Goal: Navigation & Orientation: Find specific page/section

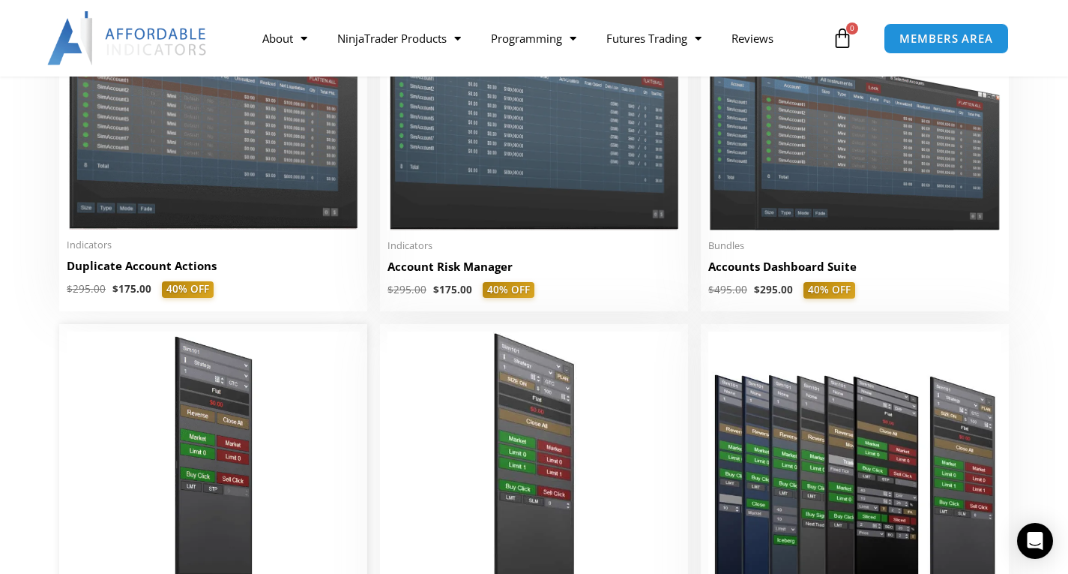
scroll to position [250, 0]
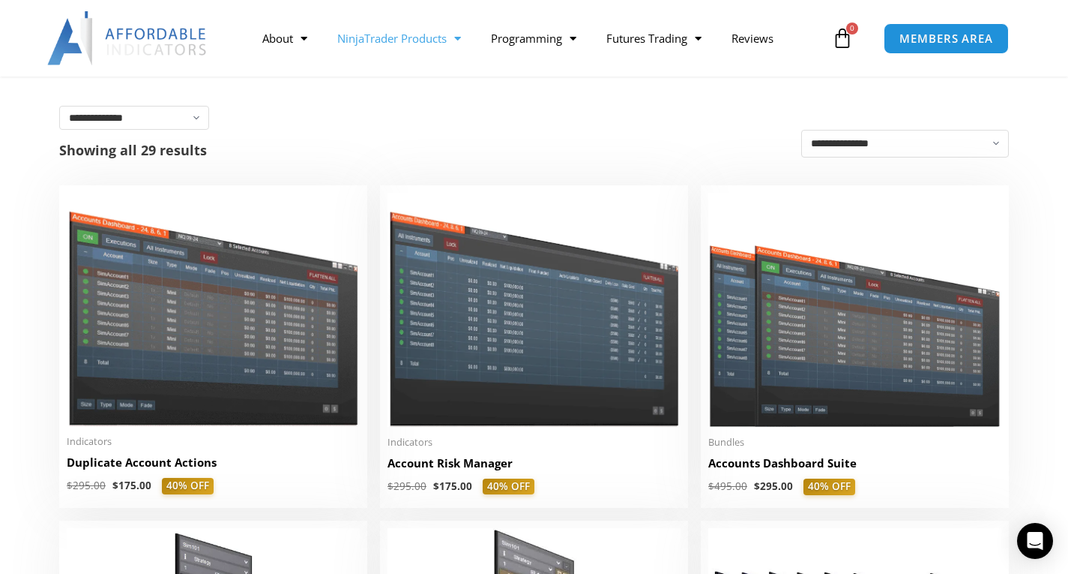
click at [429, 40] on link "NinjaTrader Products" at bounding box center [399, 38] width 154 height 34
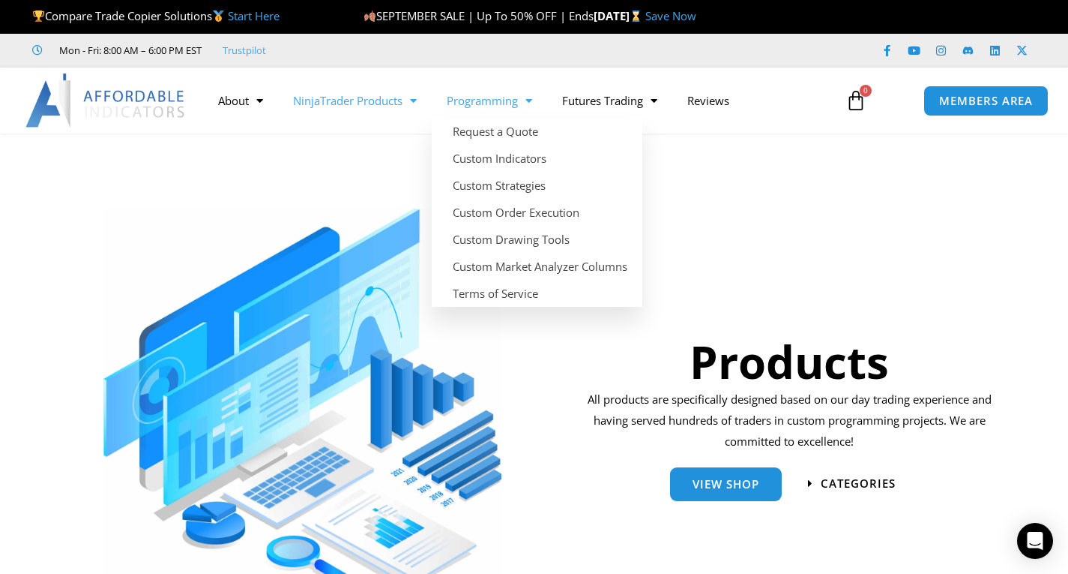
click at [463, 101] on link "Programming" at bounding box center [489, 100] width 115 height 34
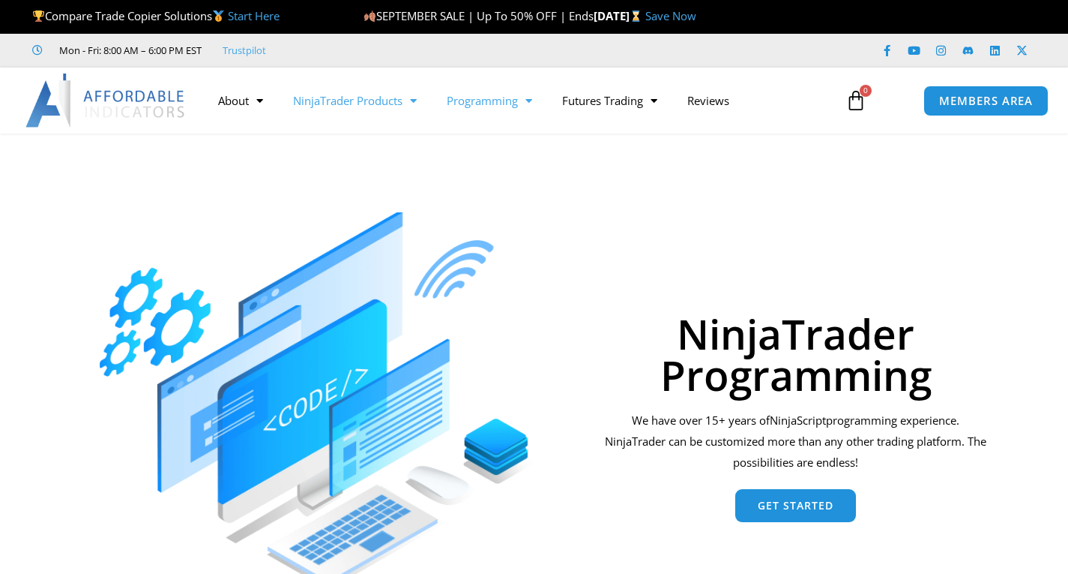
click at [401, 100] on link "NinjaTrader Products" at bounding box center [355, 100] width 154 height 34
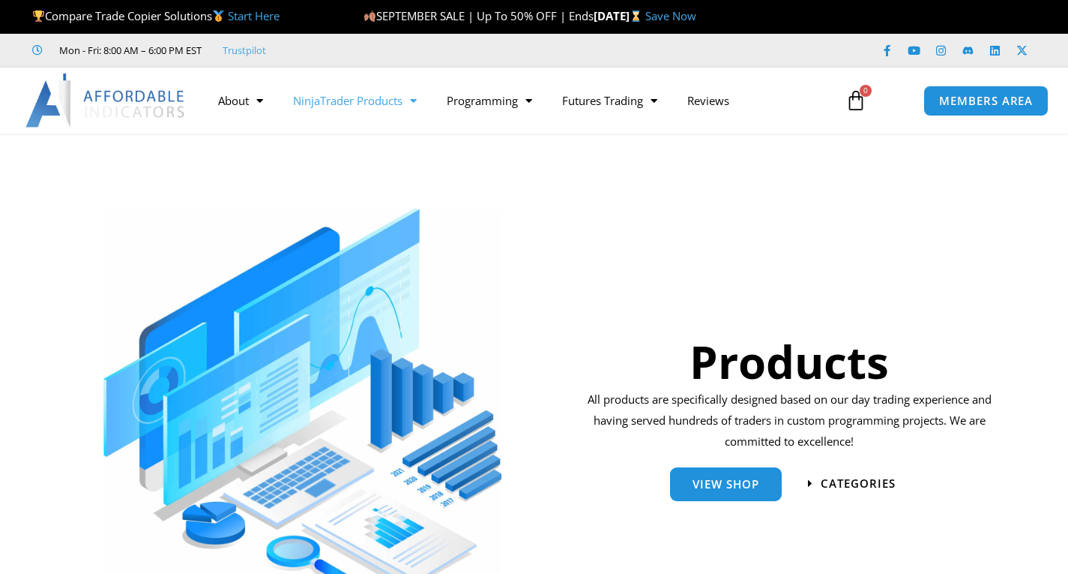
click at [401, 100] on link "NinjaTrader Products" at bounding box center [355, 100] width 154 height 34
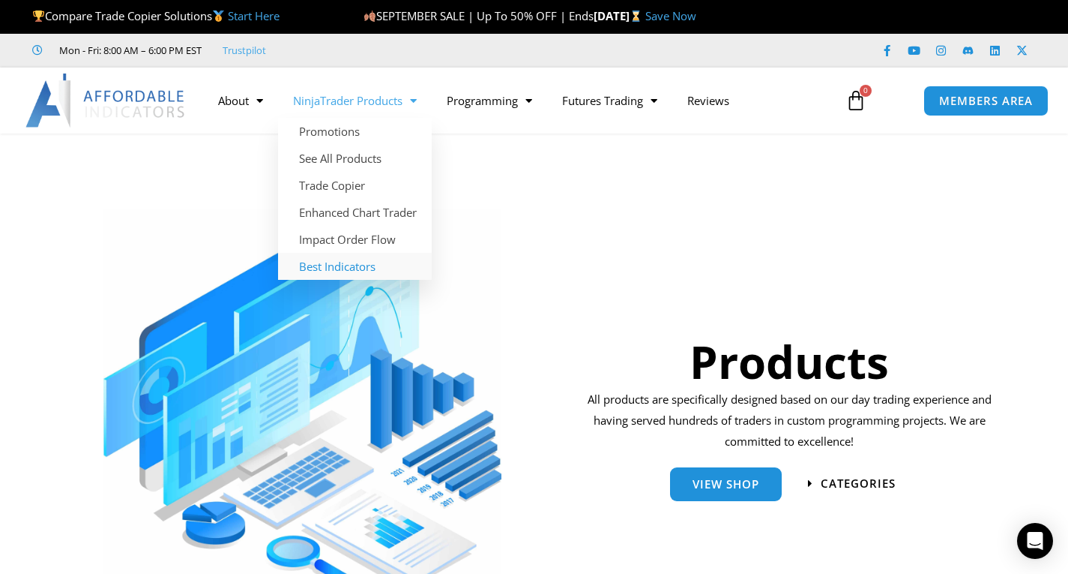
click at [391, 262] on link "Best Indicators" at bounding box center [355, 266] width 154 height 27
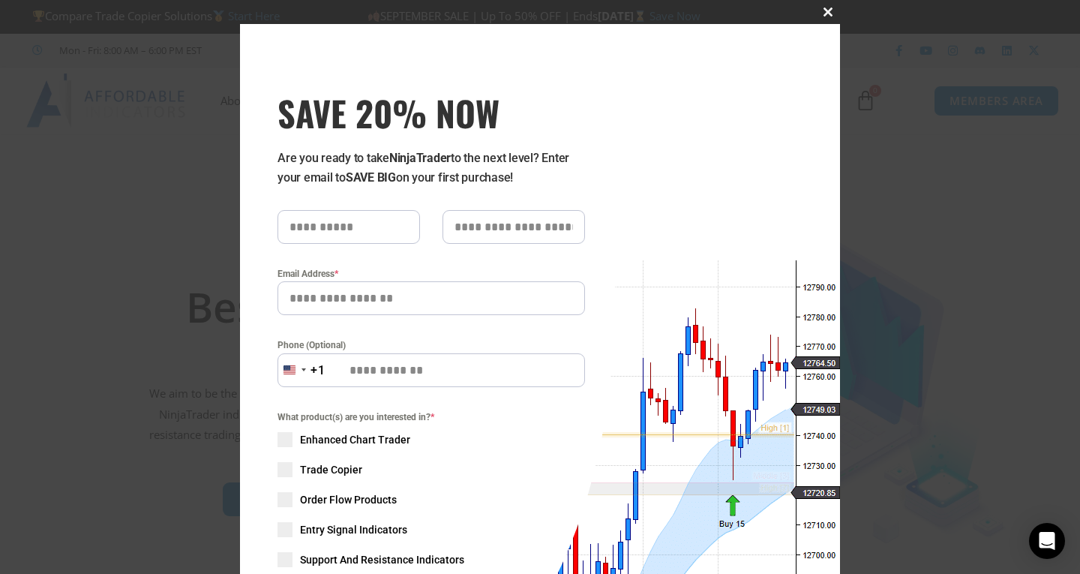
click at [816, 8] on span "SAVE 20% NOW popup" at bounding box center [828, 11] width 24 height 9
